Goal: Navigation & Orientation: Find specific page/section

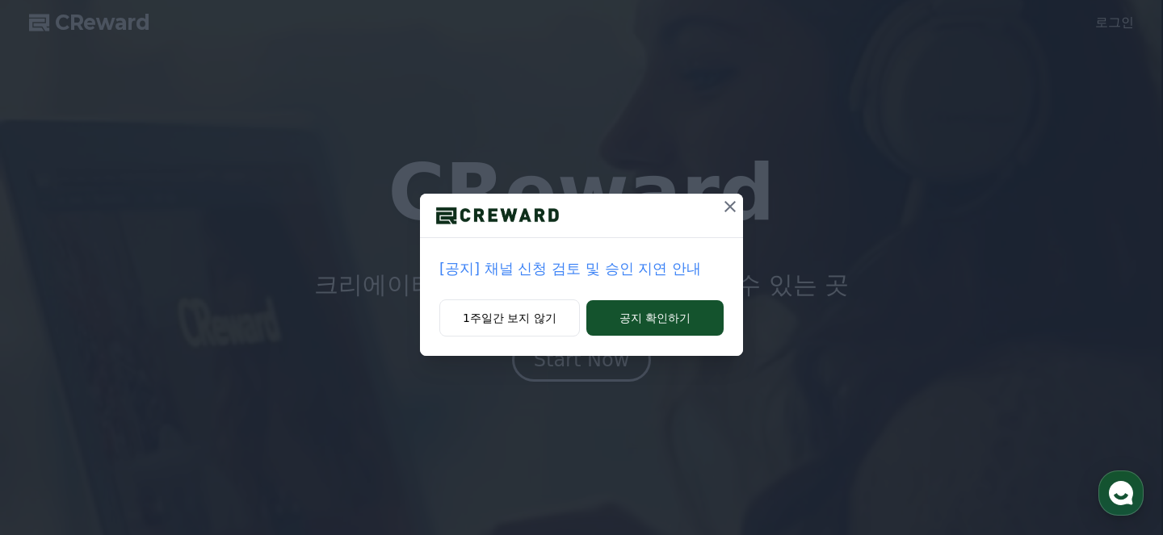
click at [637, 271] on p "[공지] 채널 신청 검토 및 승인 지연 안내" at bounding box center [581, 269] width 284 height 23
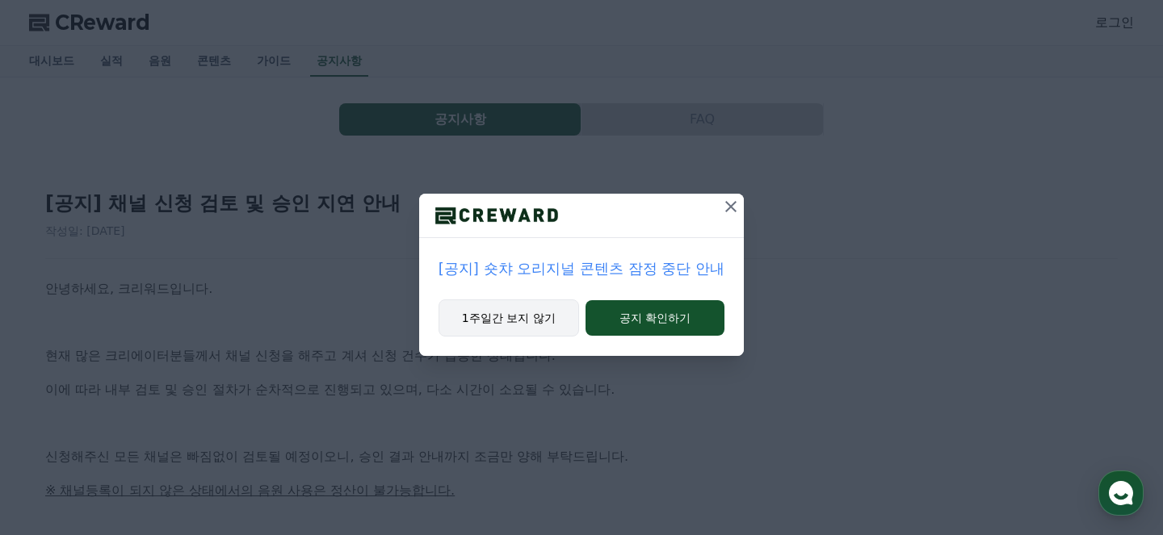
click at [559, 322] on button "1주일간 보지 않기" at bounding box center [508, 318] width 140 height 37
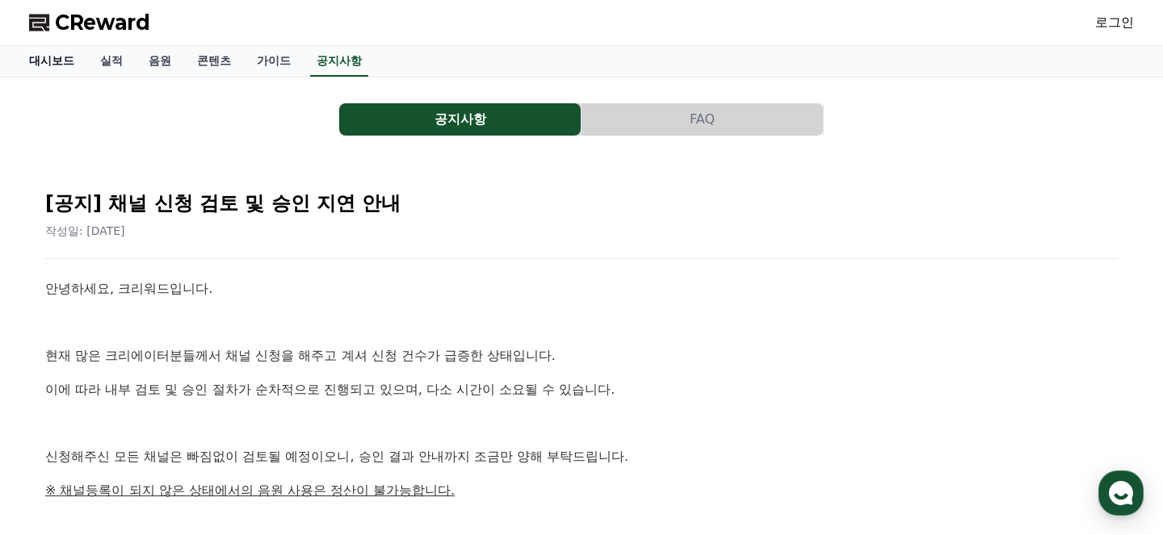
click at [55, 64] on link "대시보드" at bounding box center [51, 61] width 71 height 31
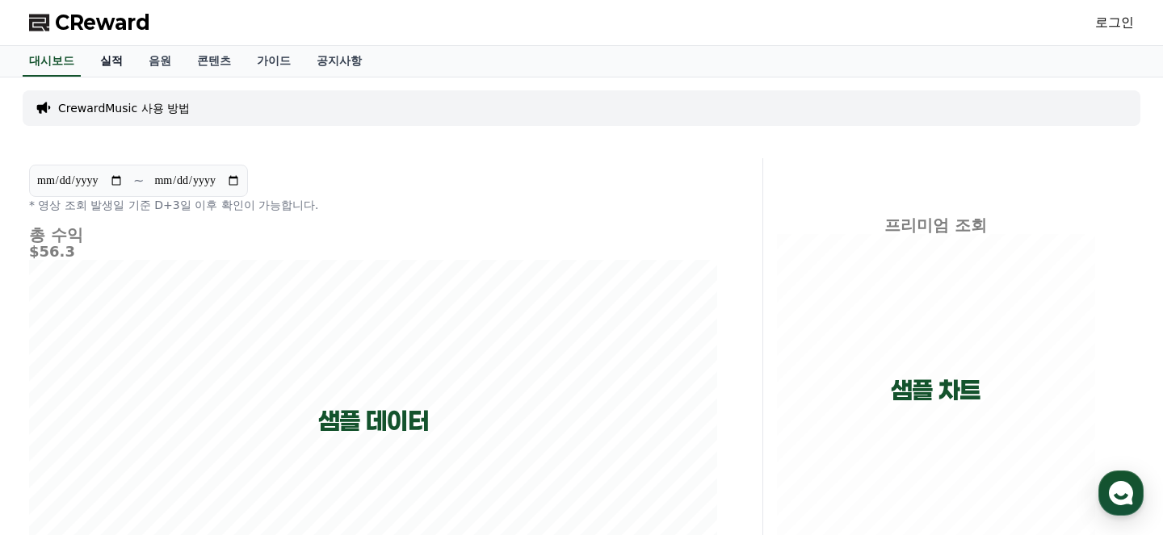
click at [114, 62] on link "실적" at bounding box center [111, 61] width 48 height 31
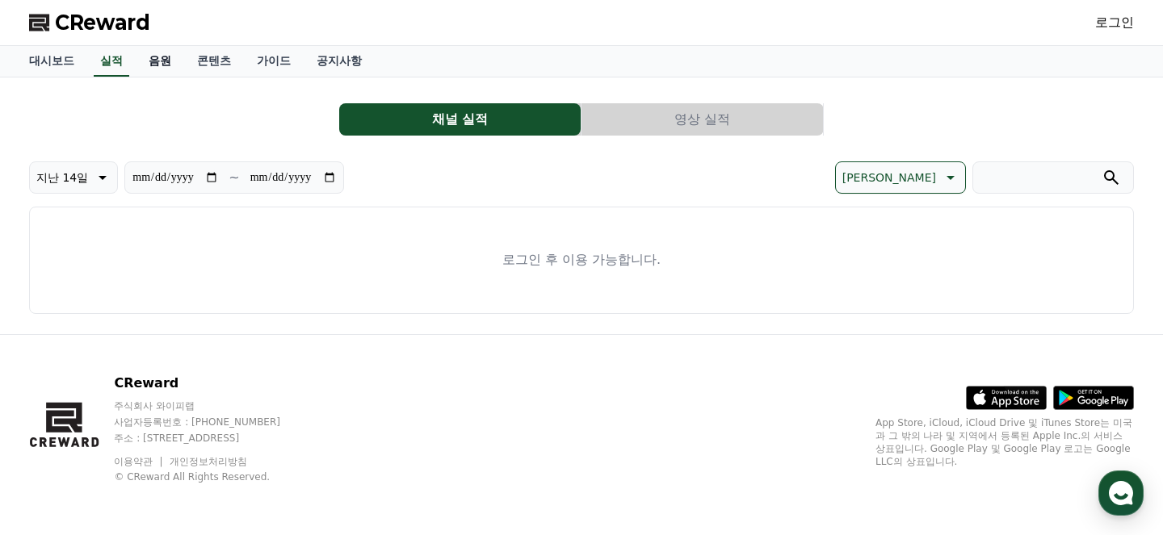
click at [162, 61] on link "음원" at bounding box center [160, 61] width 48 height 31
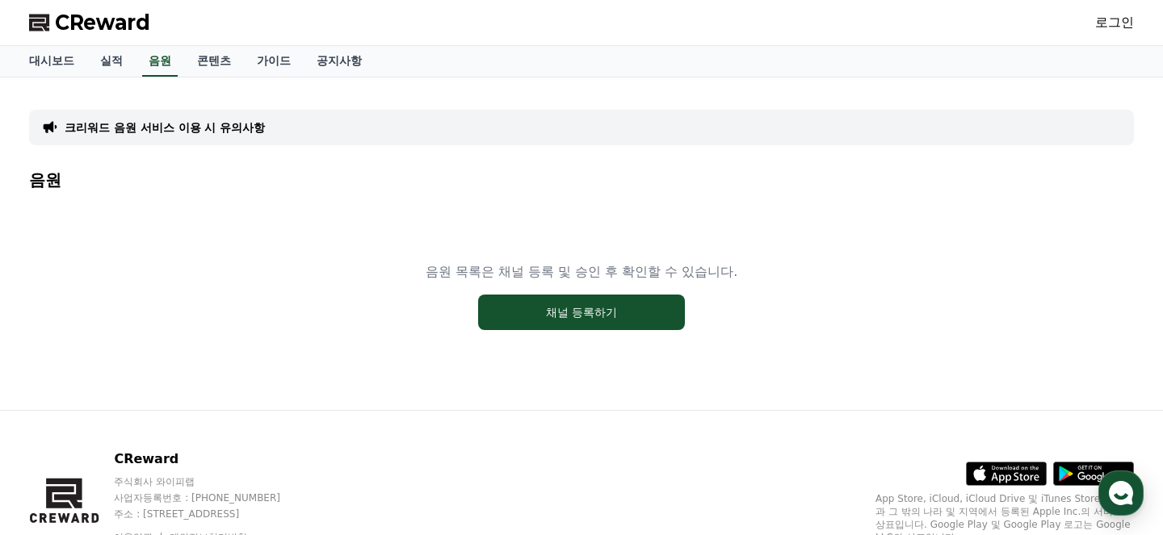
click at [1107, 31] on link "로그인" at bounding box center [1114, 22] width 39 height 19
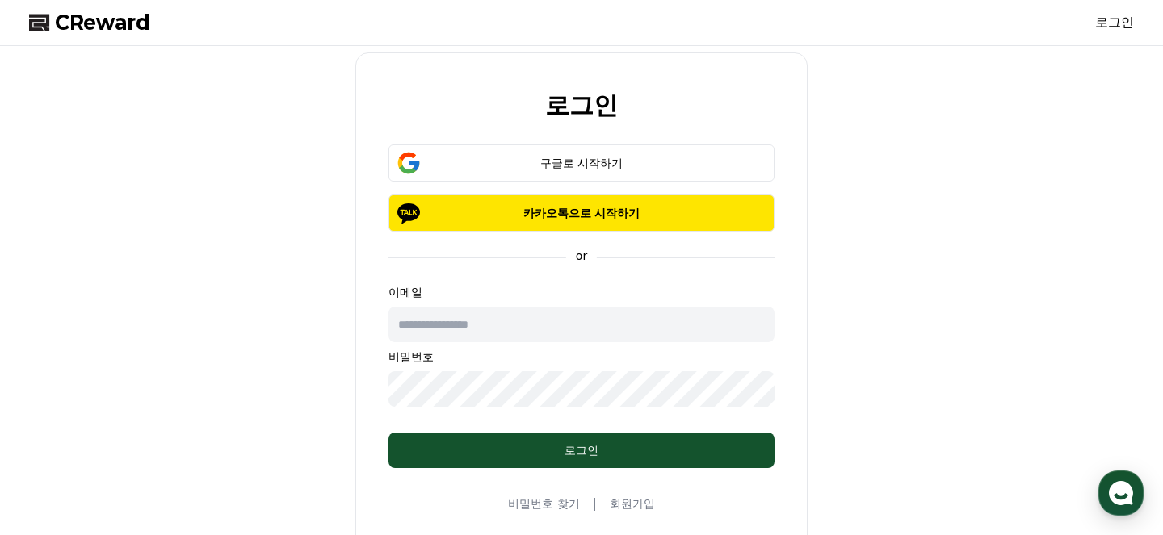
click at [557, 326] on input "text" at bounding box center [581, 325] width 386 height 36
click at [417, 409] on form "구글로 시작하기 카카오톡으로 시작하기 or 이메일 비밀번호 로그인" at bounding box center [582, 307] width 438 height 324
